Goal: Register for event/course

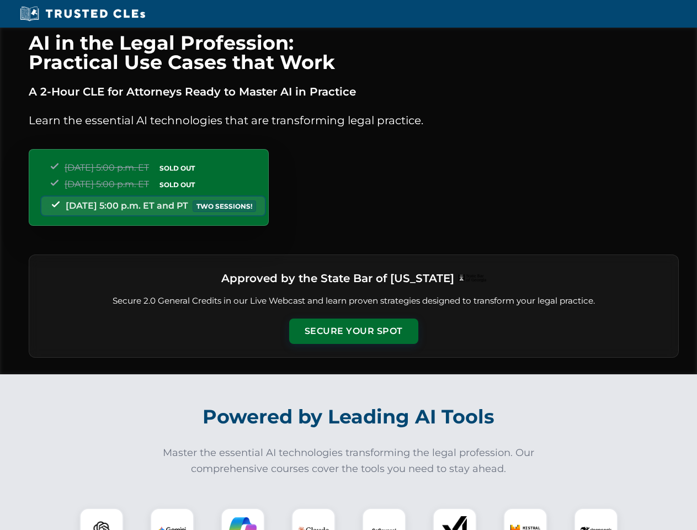
click at [353, 331] on button "Secure Your Spot" at bounding box center [353, 330] width 129 height 25
click at [102, 519] on img at bounding box center [102, 530] width 32 height 32
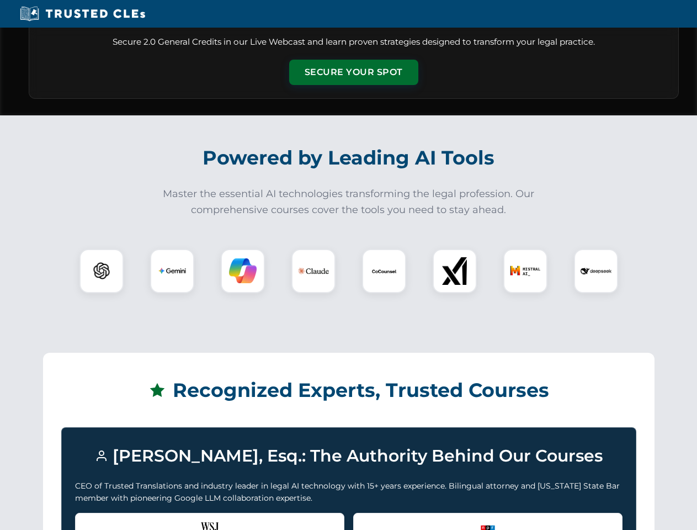
click at [172, 519] on div "Recognized by the WSJ [PERSON_NAME] was featured for his expertise in AI legal …" at bounding box center [209, 535] width 269 height 44
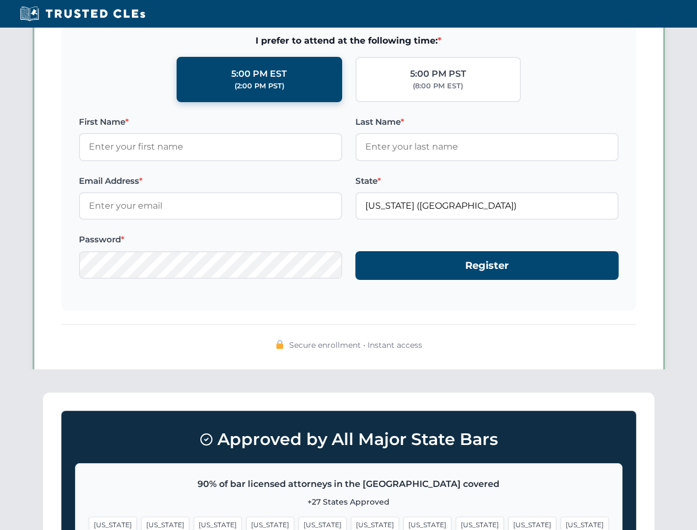
click at [403, 519] on span "[US_STATE]" at bounding box center [427, 525] width 48 height 16
click at [508, 519] on span "[US_STATE]" at bounding box center [532, 525] width 48 height 16
